Goal: Transaction & Acquisition: Download file/media

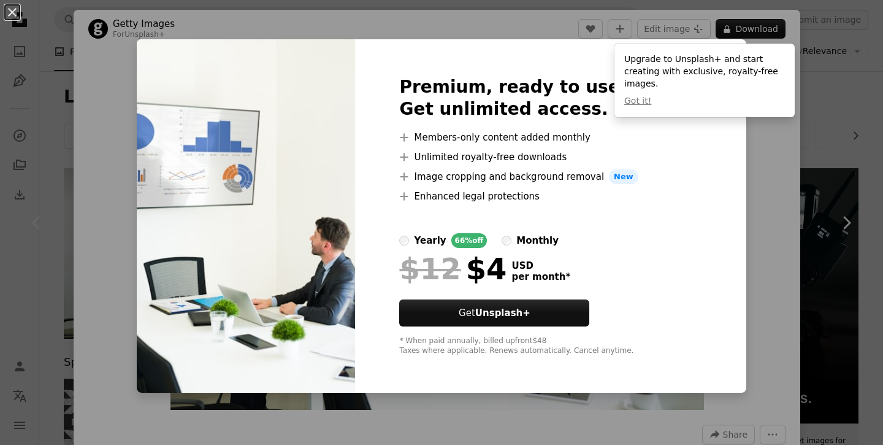
click at [824, 84] on div "An X shape Premium, ready to use images. Get unlimited access. A plus sign Memb…" at bounding box center [441, 222] width 883 height 445
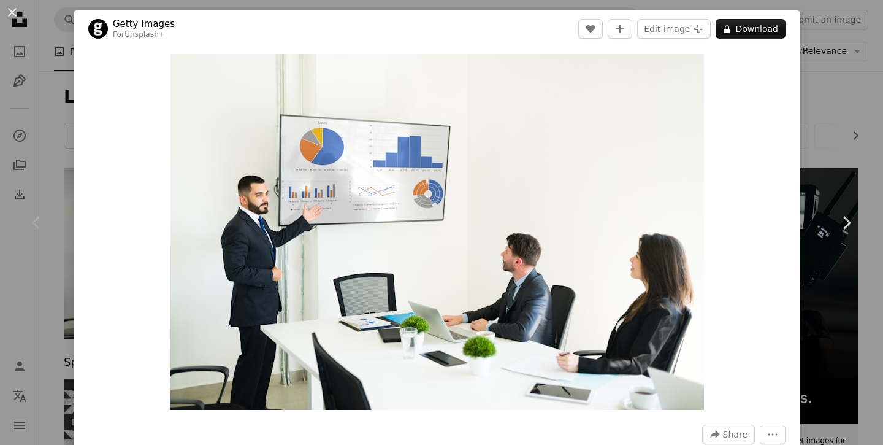
click at [824, 84] on div "An X shape Chevron left Chevron right Getty Images For Unsplash+ A heart A plus…" at bounding box center [441, 222] width 883 height 445
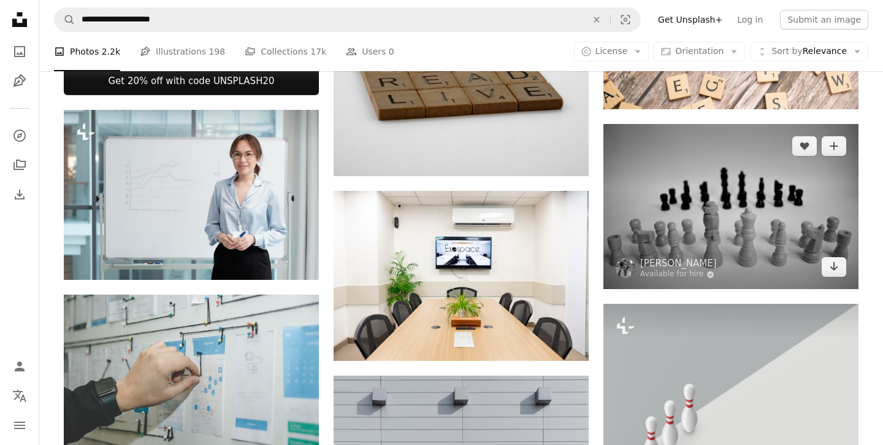
scroll to position [573, 0]
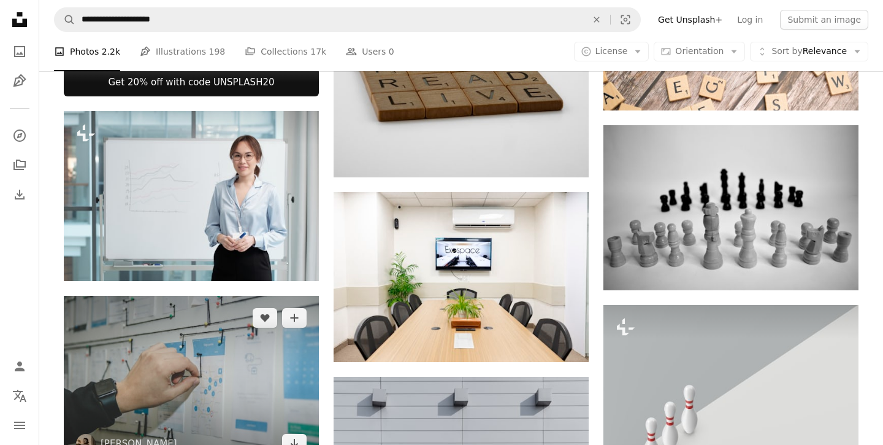
click at [285, 337] on img at bounding box center [191, 381] width 255 height 170
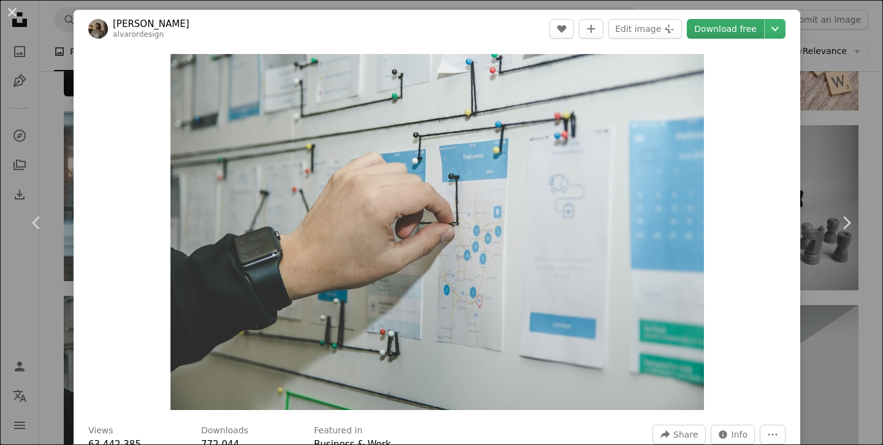
click at [725, 34] on link "Download free" at bounding box center [725, 29] width 77 height 20
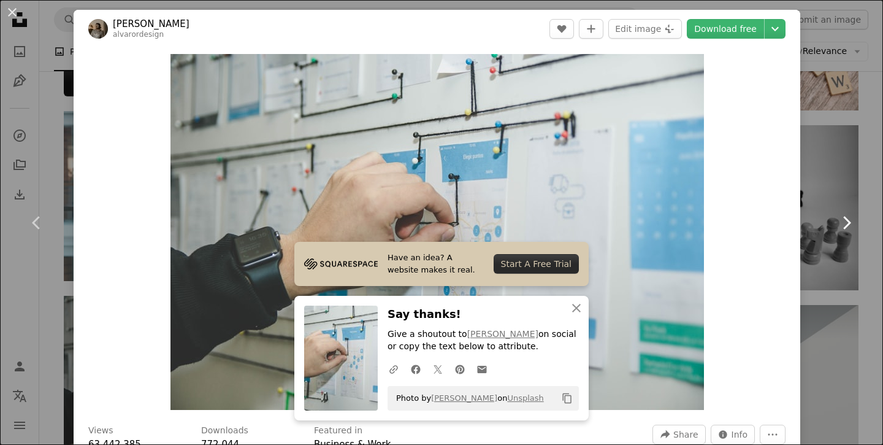
click at [824, 272] on link "Chevron right" at bounding box center [847, 223] width 74 height 118
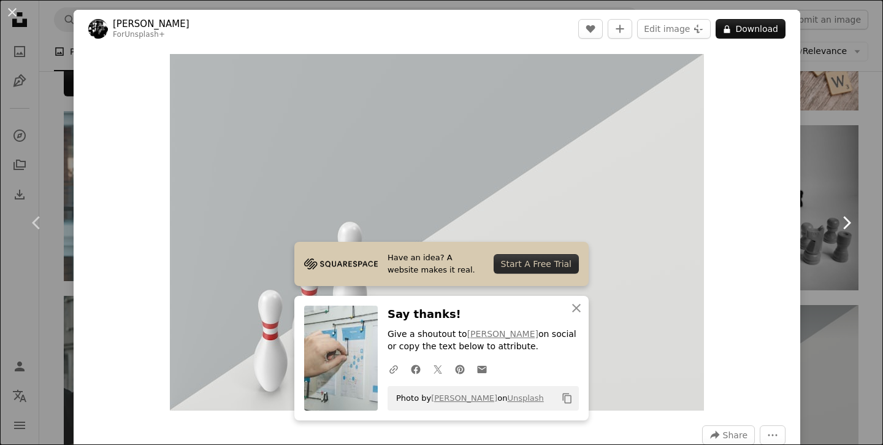
click at [840, 278] on link "Chevron right" at bounding box center [847, 223] width 74 height 118
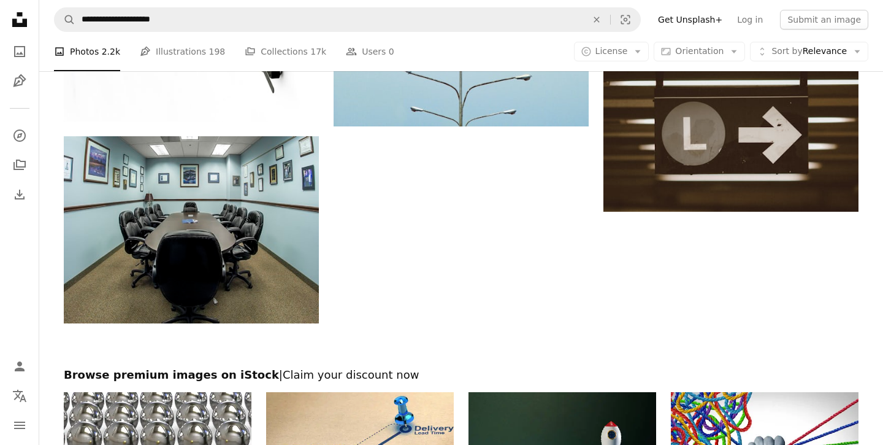
scroll to position [1596, 0]
